Goal: Find specific page/section: Find specific page/section

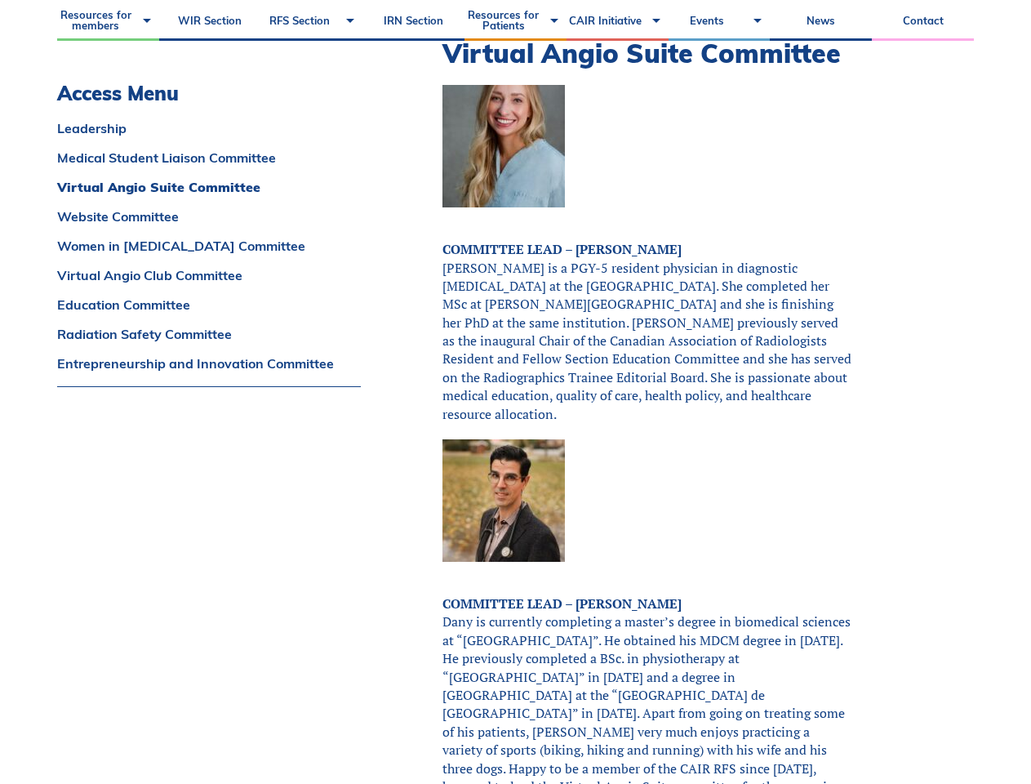
scroll to position [2821, 0]
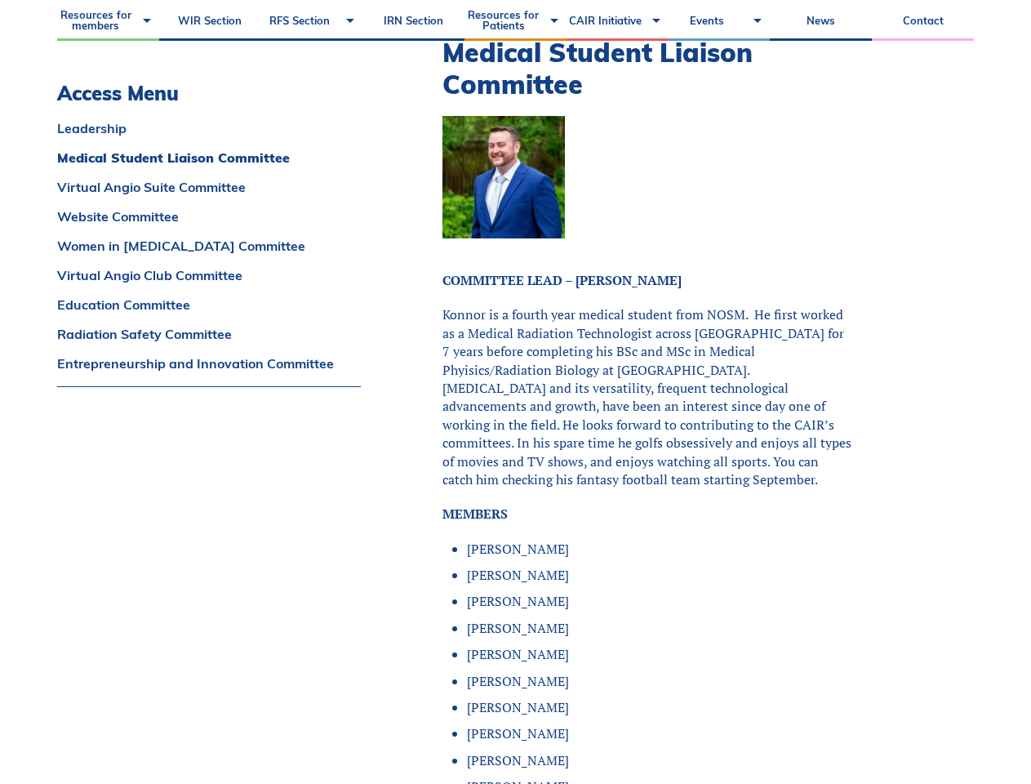
scroll to position [1345, 0]
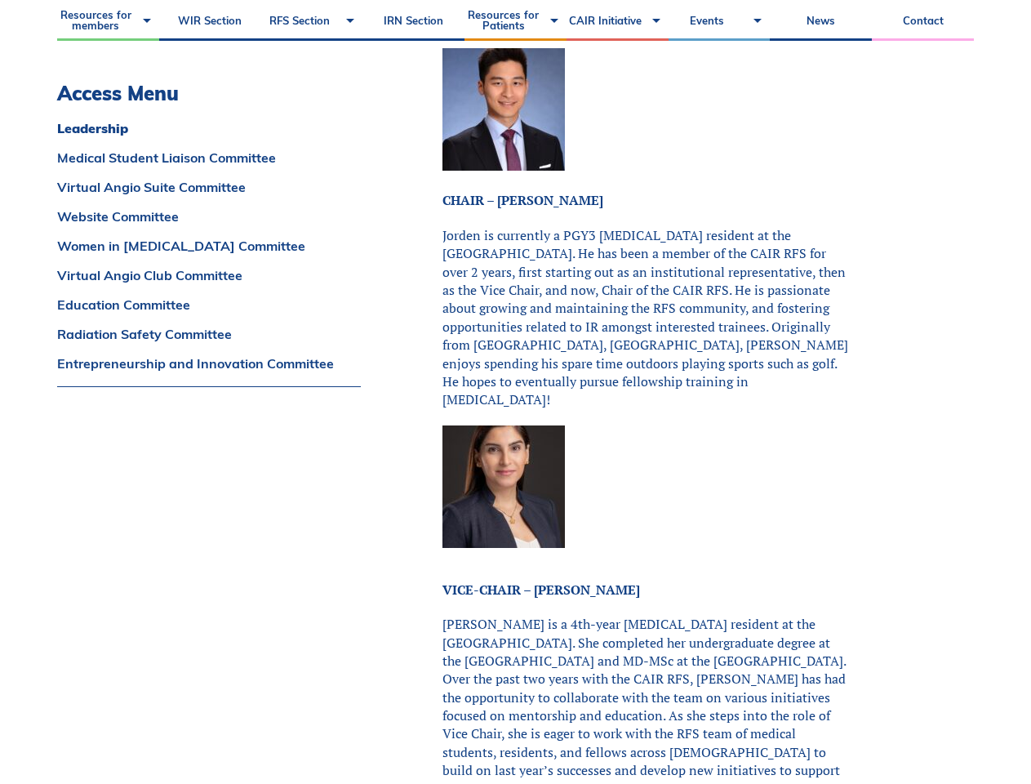
scroll to position [483, 0]
